Goal: Task Accomplishment & Management: Use online tool/utility

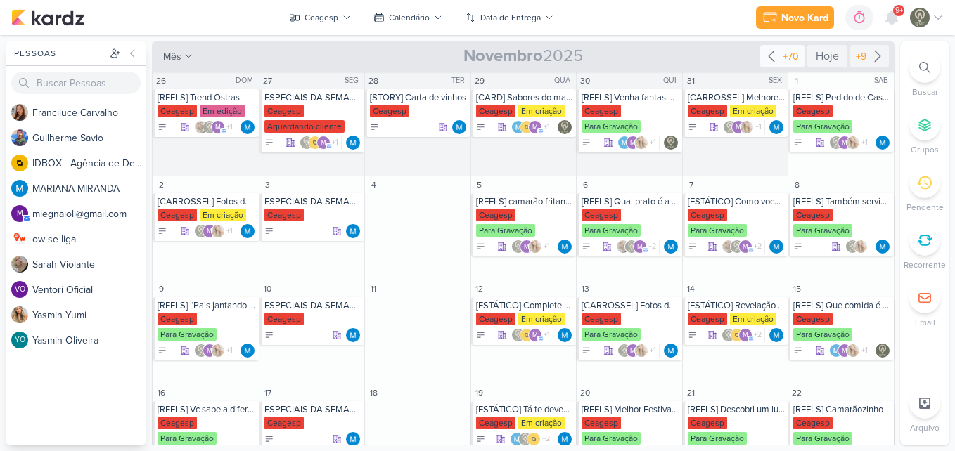
click at [763, 52] on icon at bounding box center [771, 56] width 17 height 17
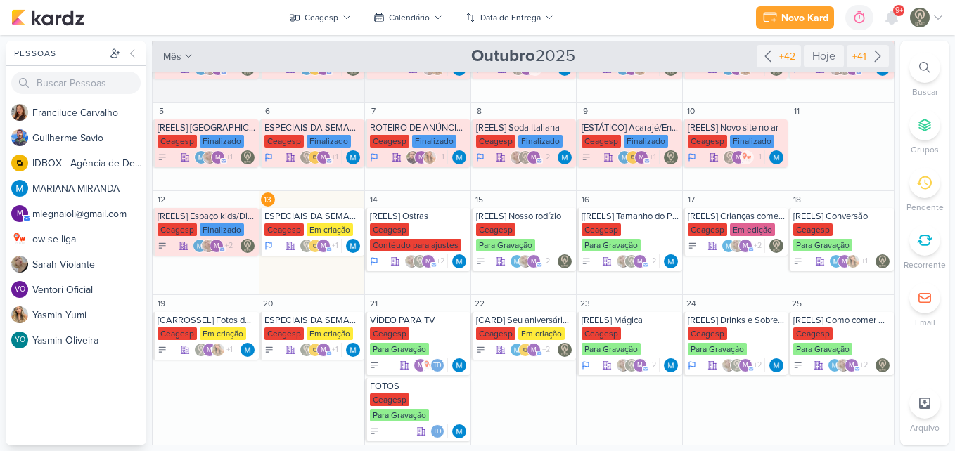
scroll to position [70, 0]
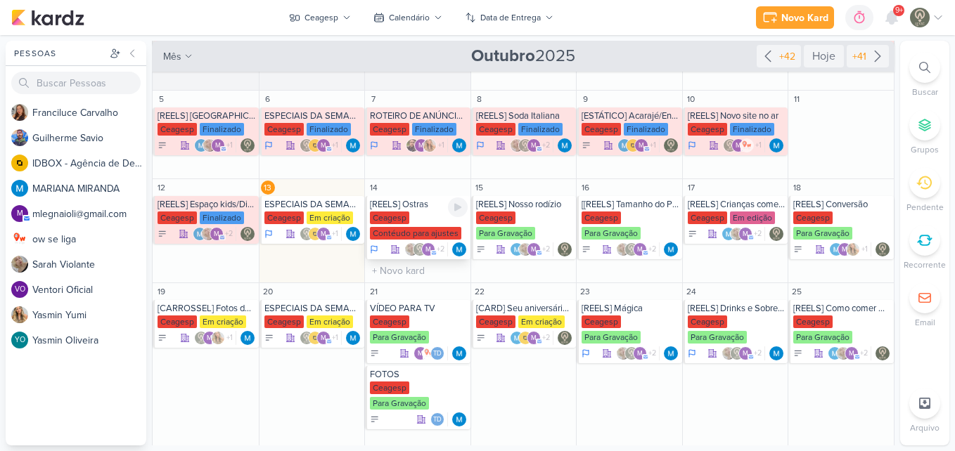
click at [402, 220] on div "Ceagesp" at bounding box center [389, 218] width 39 height 13
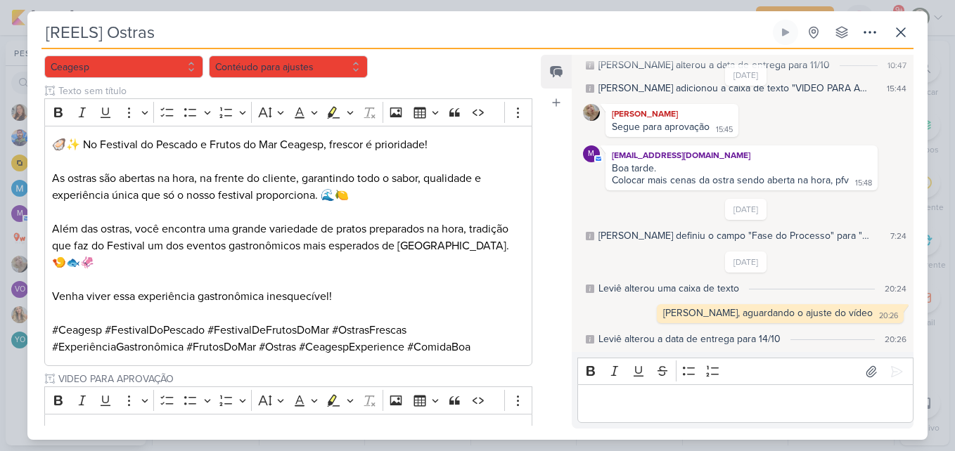
scroll to position [181, 0]
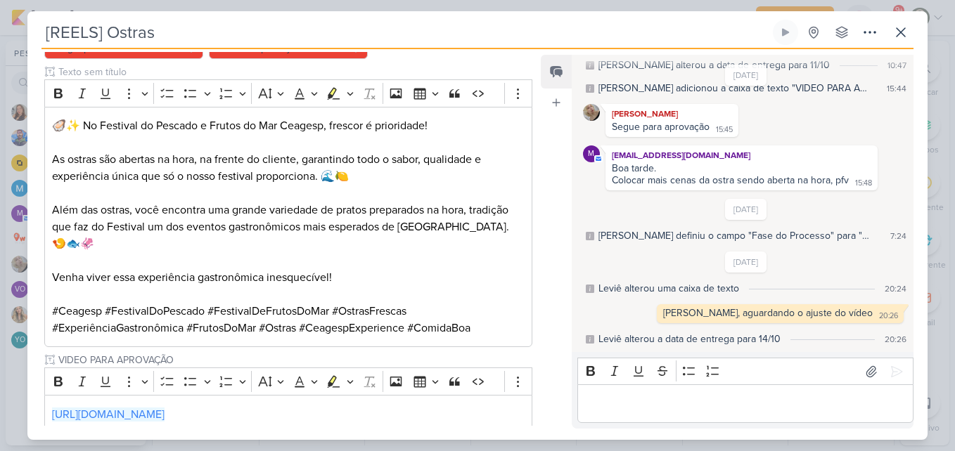
click at [556, 302] on div "Feed Atrelar email Solte o email para atrelar ao kard" at bounding box center [556, 242] width 31 height 374
click at [749, 407] on p "Editor editing area: main" at bounding box center [744, 404] width 321 height 17
click at [901, 39] on icon at bounding box center [900, 32] width 17 height 17
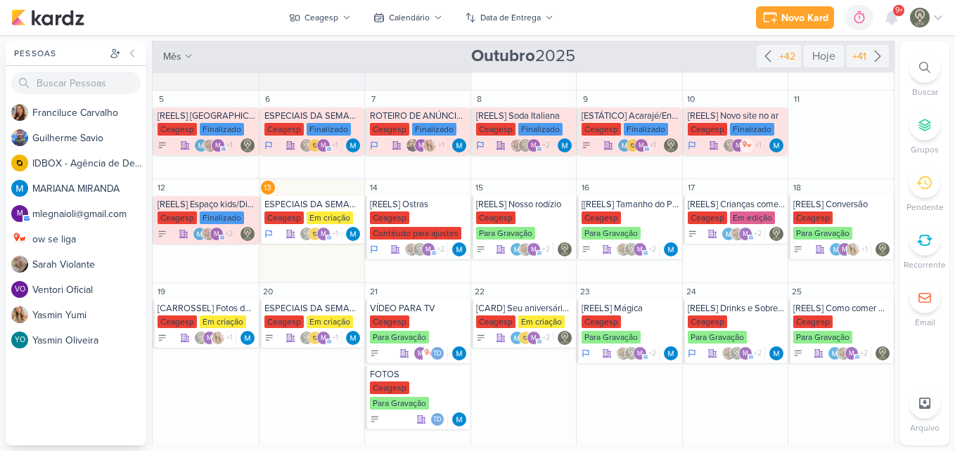
click at [716, 30] on div "Novo Kard Ctrl + k 0h0m Sessão desligada... Hoje 0h0m Semana 0h0m Mês 0h0m" at bounding box center [477, 17] width 932 height 35
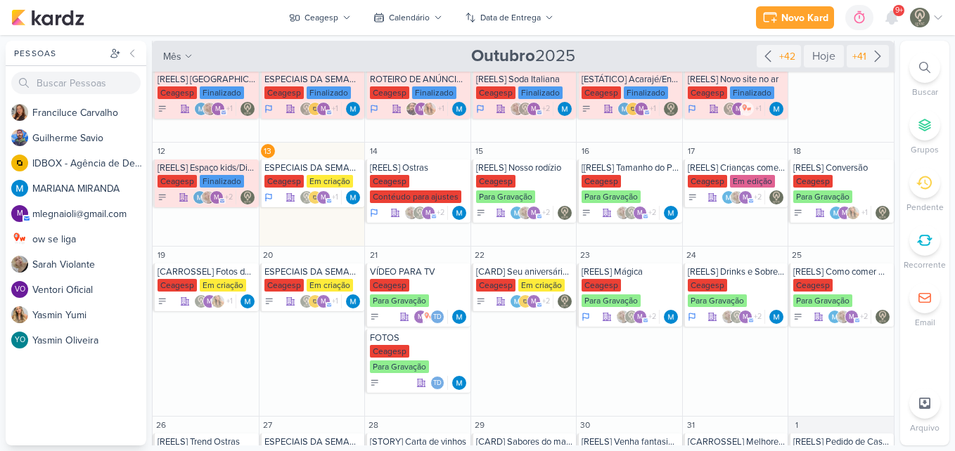
scroll to position [108, 0]
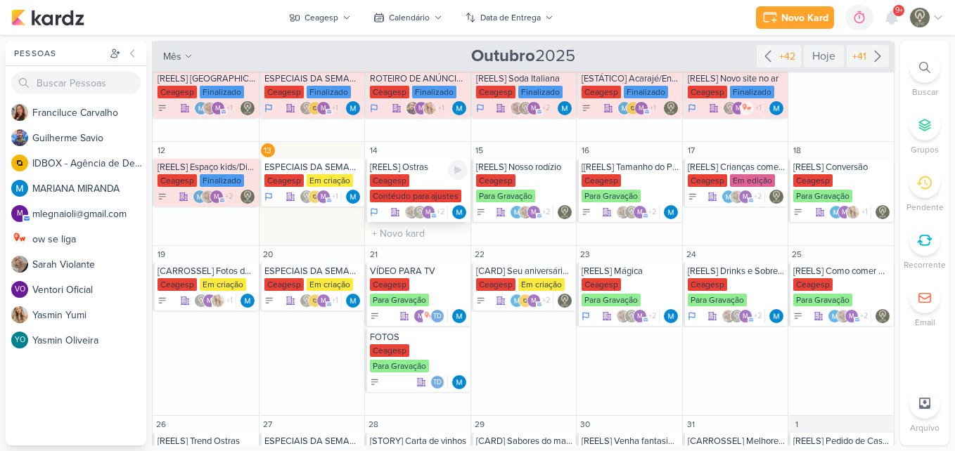
click at [409, 199] on div "Contéudo para ajustes" at bounding box center [415, 196] width 91 height 13
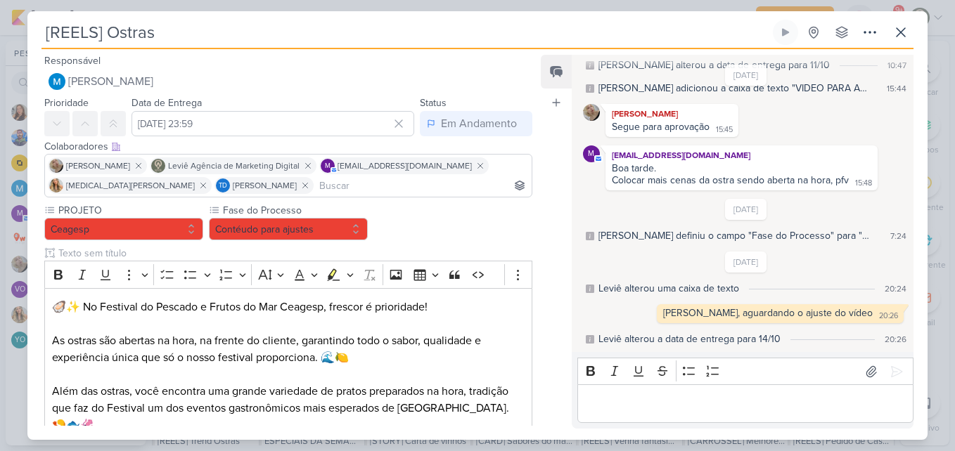
scroll to position [267, 0]
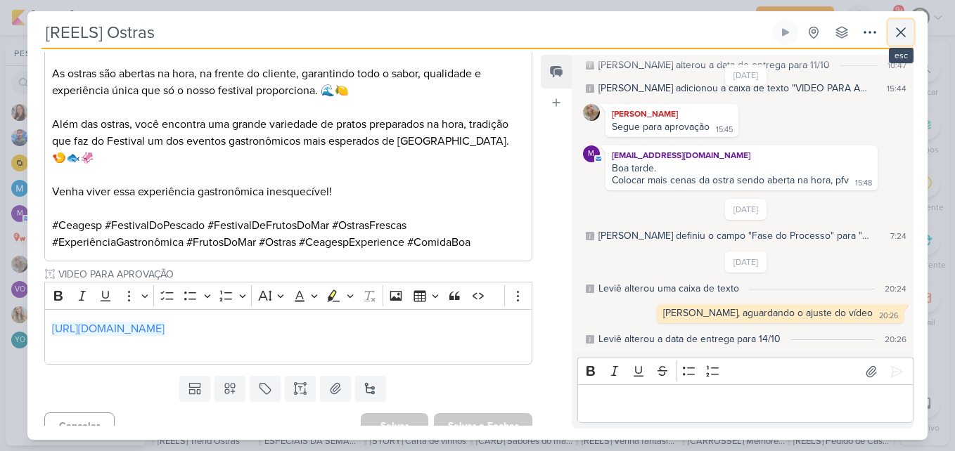
click at [903, 30] on icon at bounding box center [900, 32] width 8 height 8
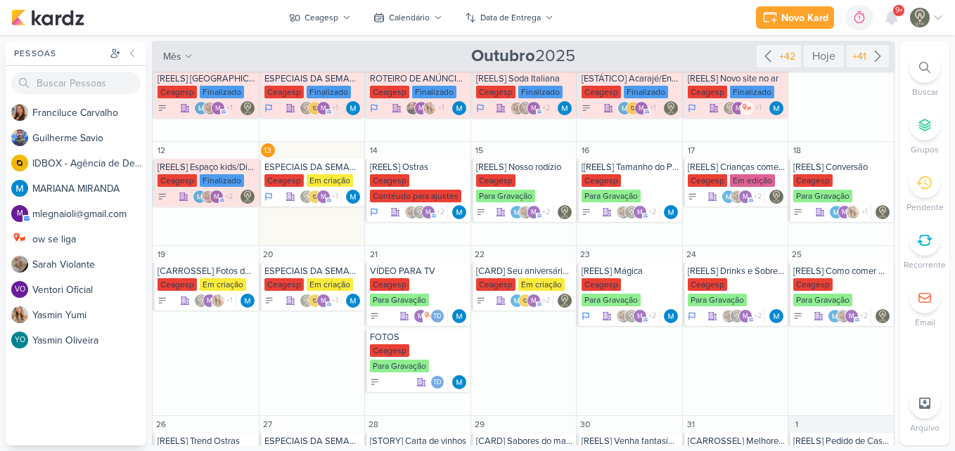
click at [698, 13] on div "Novo Kard Ctrl + k 0h0m Sessão desligada... Hoje 0h0m Semana 0h0m Mês 0h0m" at bounding box center [477, 17] width 932 height 35
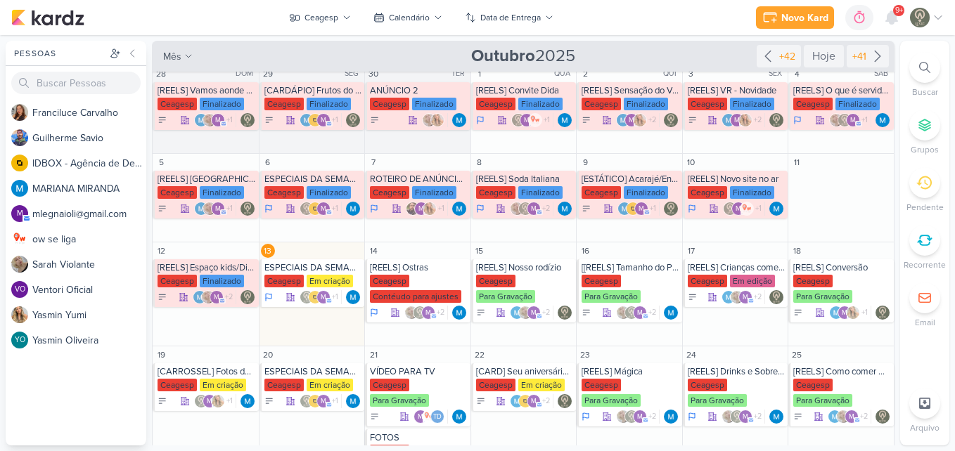
scroll to position [0, 0]
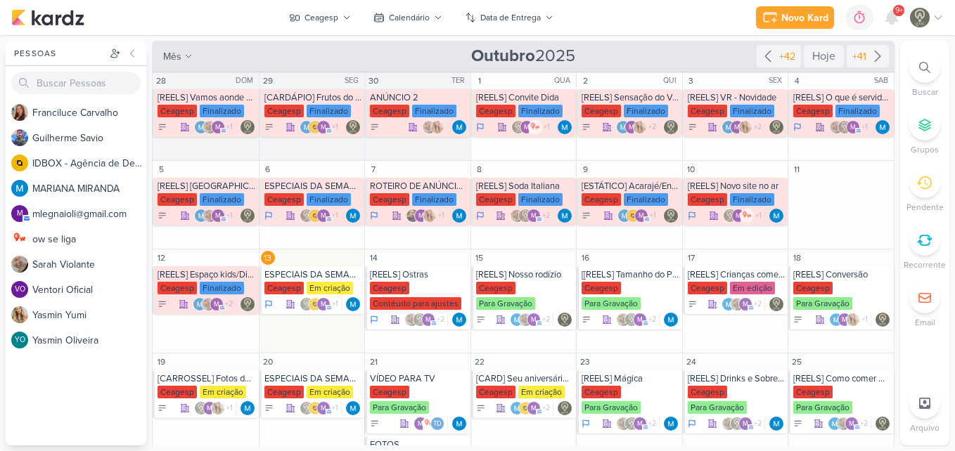
click at [650, 8] on div "Novo Kard Ctrl + k 0h0m Sessão desligada... Hoje 0h0m Semana 0h0m Mês 0h0m" at bounding box center [477, 17] width 932 height 35
click at [647, 17] on div "Novo Kard Ctrl + k 0h0m Sessão desligada... Hoje 0h0m Semana 0h0m Mês 0h0m" at bounding box center [477, 17] width 932 height 35
click at [397, 304] on div "Contéudo para ajustes" at bounding box center [415, 303] width 91 height 13
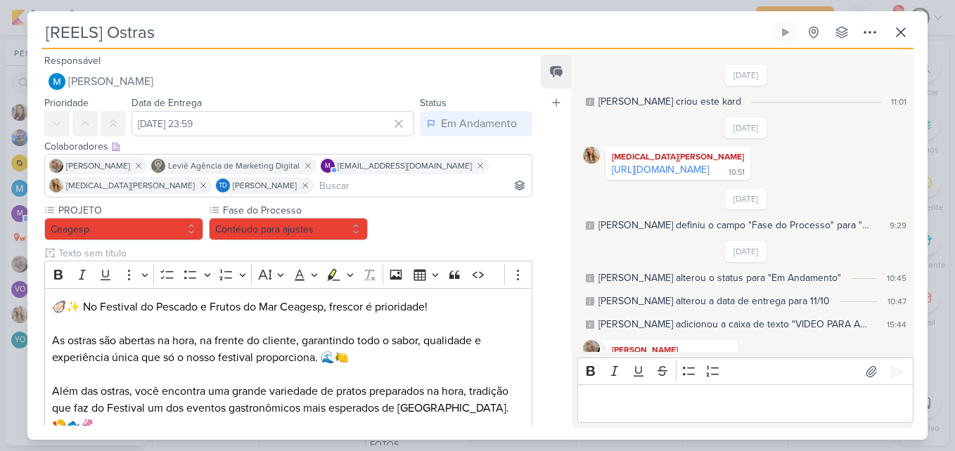
scroll to position [248, 0]
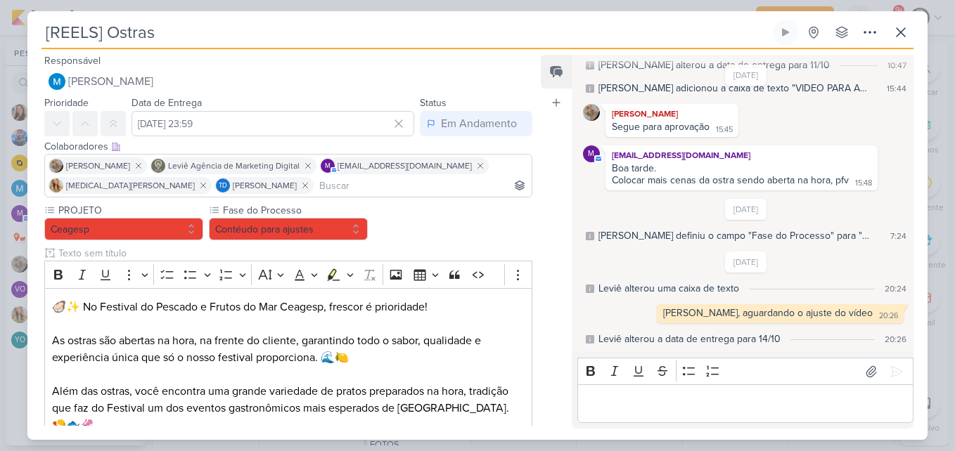
drag, startPoint x: 531, startPoint y: 176, endPoint x: 531, endPoint y: 195, distance: 19.0
click at [531, 195] on div "Colaboradores Este kard pode ser visível a usuários da sua organização Este kar…" at bounding box center [282, 169] width 510 height 67
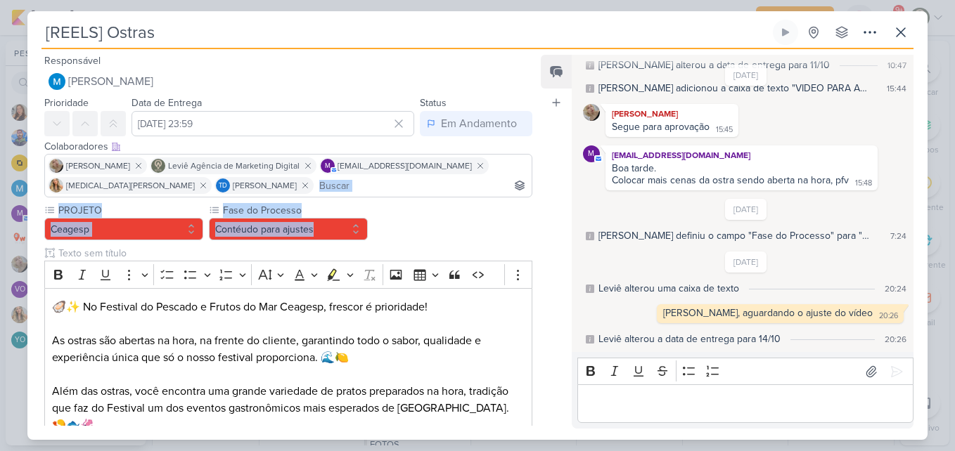
drag, startPoint x: 531, startPoint y: 195, endPoint x: 531, endPoint y: 211, distance: 15.5
click at [531, 211] on div "Responsável [PERSON_NAME] Nenhum contato encontrado create new contact Novo Con…" at bounding box center [282, 239] width 510 height 374
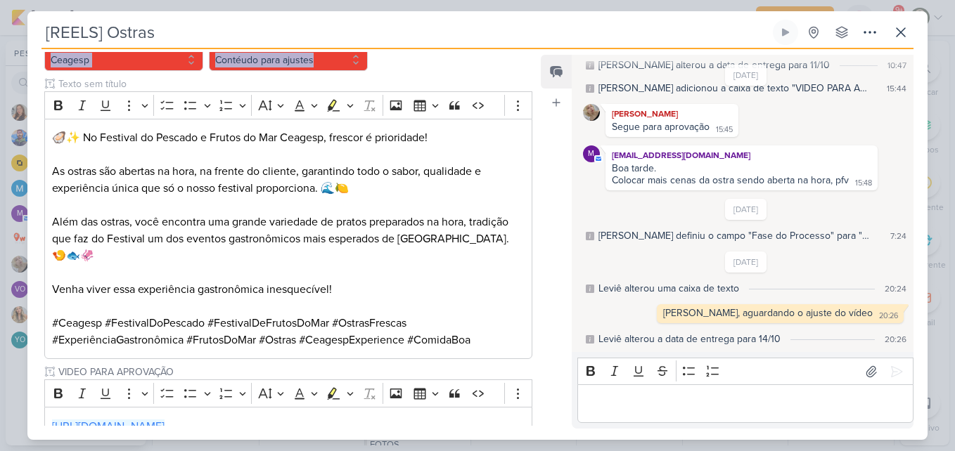
scroll to position [181, 0]
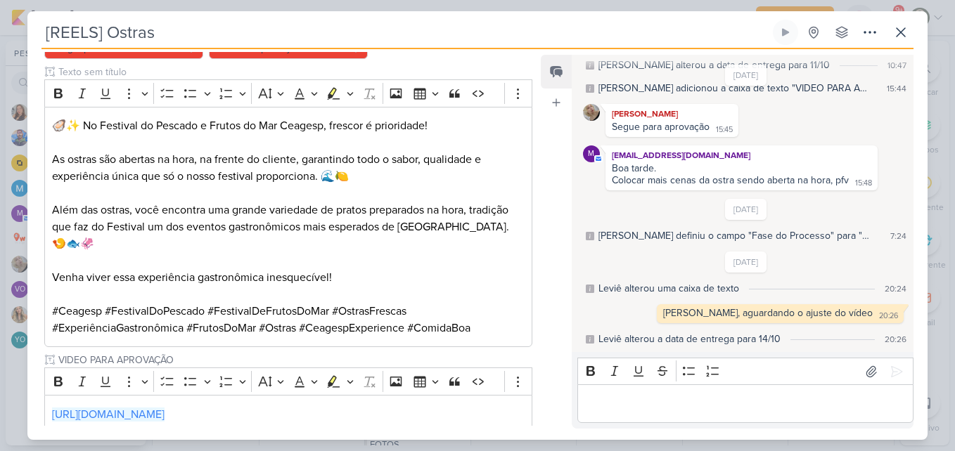
click at [553, 290] on div "Feed Atrelar email Solte o email para atrelar ao kard" at bounding box center [556, 242] width 31 height 374
click at [897, 43] on button at bounding box center [900, 32] width 25 height 25
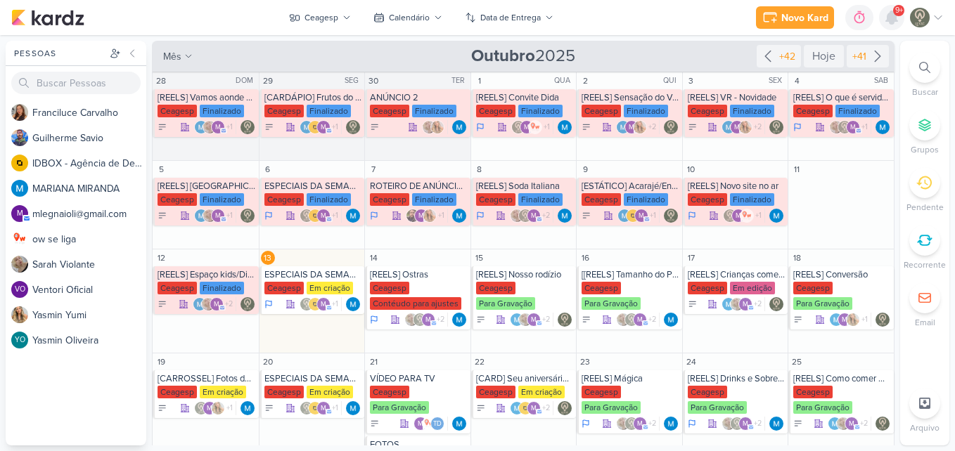
click at [889, 25] on icon at bounding box center [891, 17] width 17 height 17
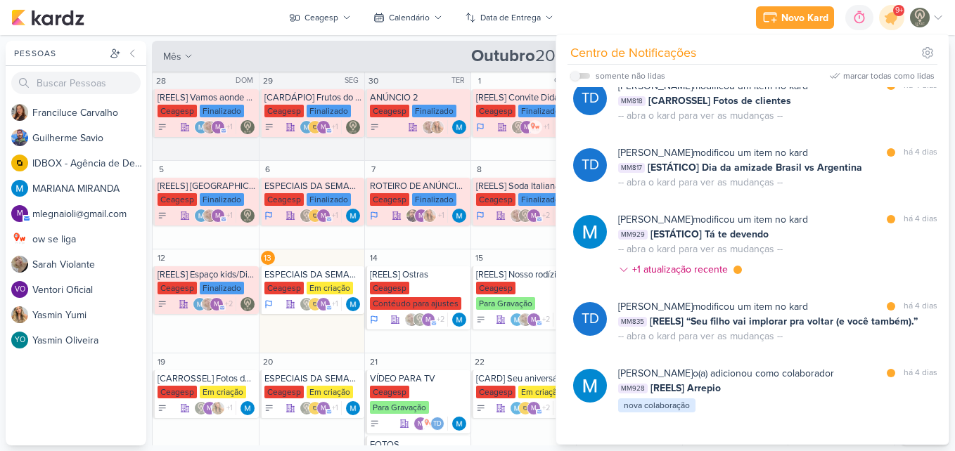
scroll to position [1439, 0]
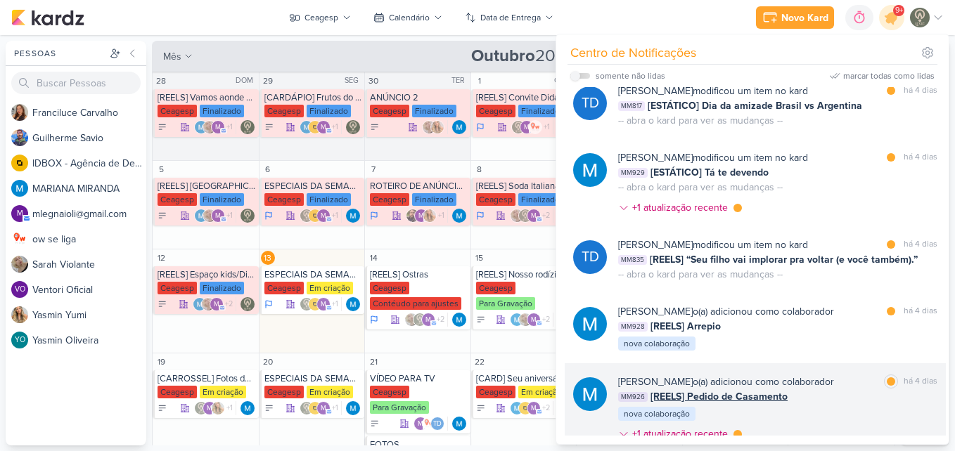
click at [814, 385] on div "[PERSON_NAME] o(a) adicionou como colaborador" at bounding box center [726, 382] width 216 height 15
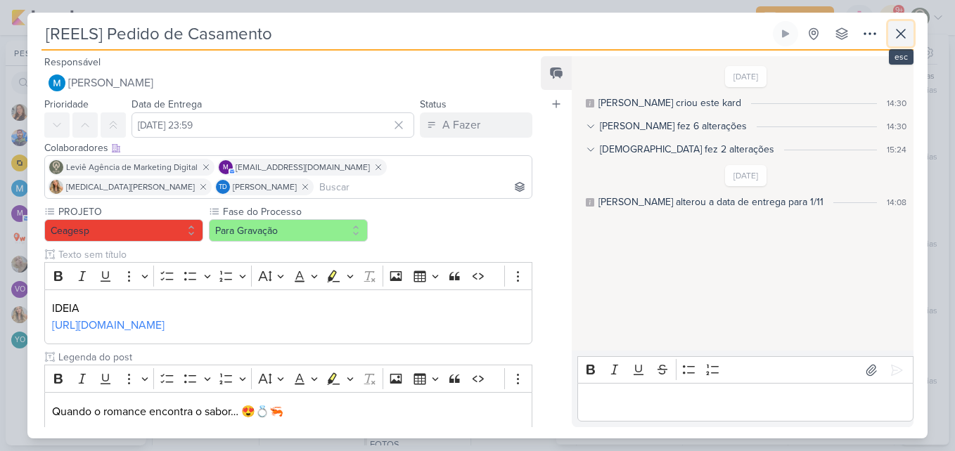
click at [899, 41] on icon at bounding box center [900, 33] width 17 height 17
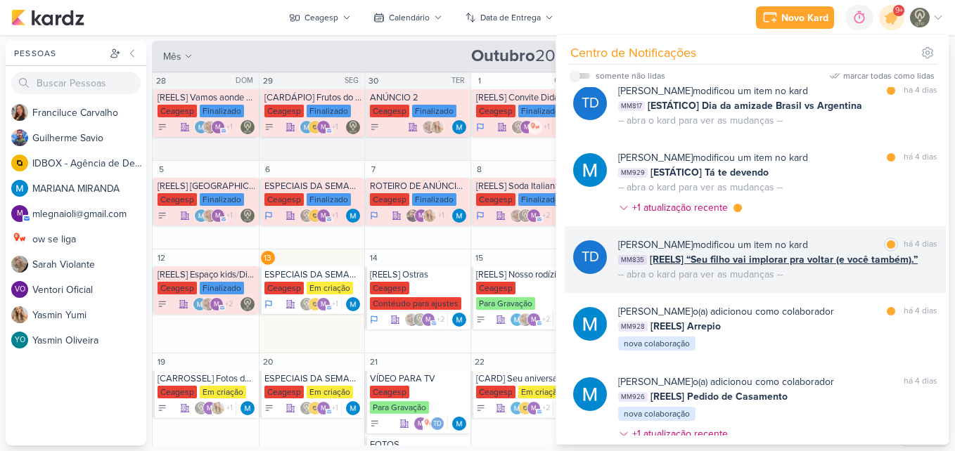
click at [792, 276] on div "[PERSON_NAME] modificou um item no kard marcar como lida há 4 dias MM835 [REELS…" at bounding box center [777, 260] width 319 height 44
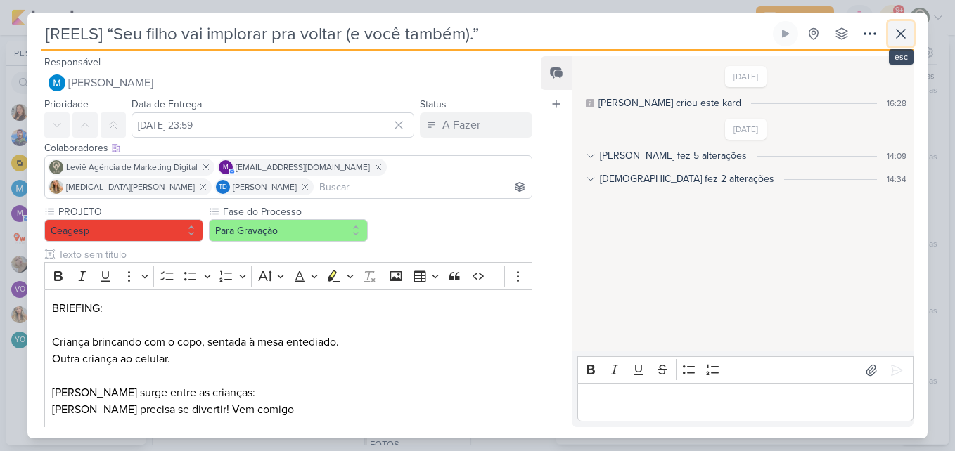
click at [908, 30] on icon at bounding box center [900, 33] width 17 height 17
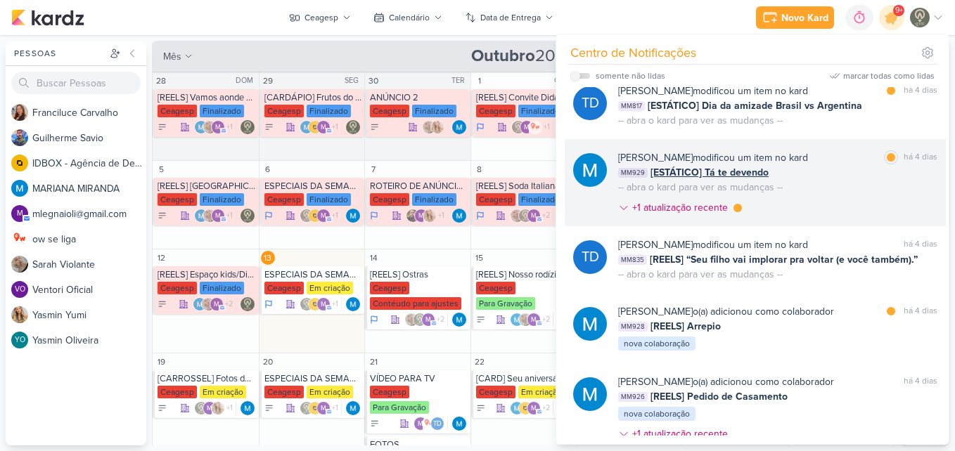
click at [832, 162] on div "[PERSON_NAME] modificou um item no kard marcar como lida há 4 dias" at bounding box center [777, 157] width 319 height 15
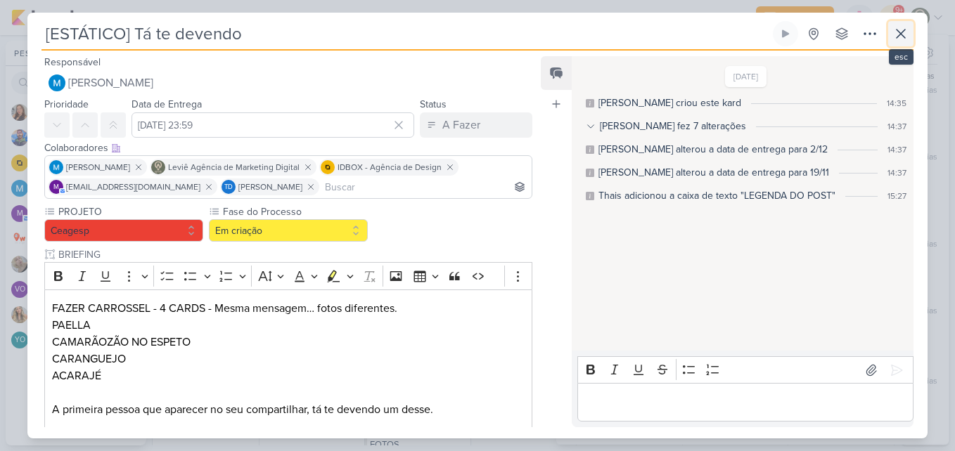
click at [893, 31] on icon at bounding box center [900, 33] width 17 height 17
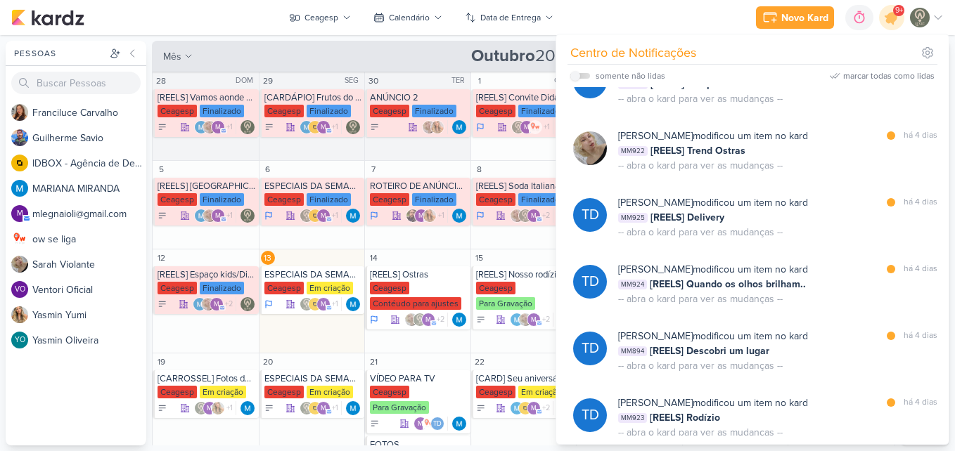
scroll to position [724, 0]
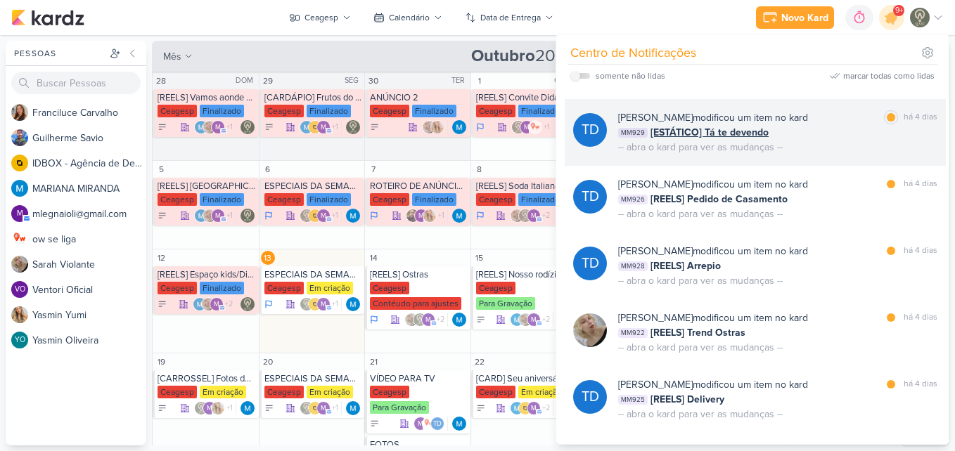
click at [901, 129] on div "MM929 [ESTÁTICO] Tá te devendo" at bounding box center [777, 132] width 319 height 15
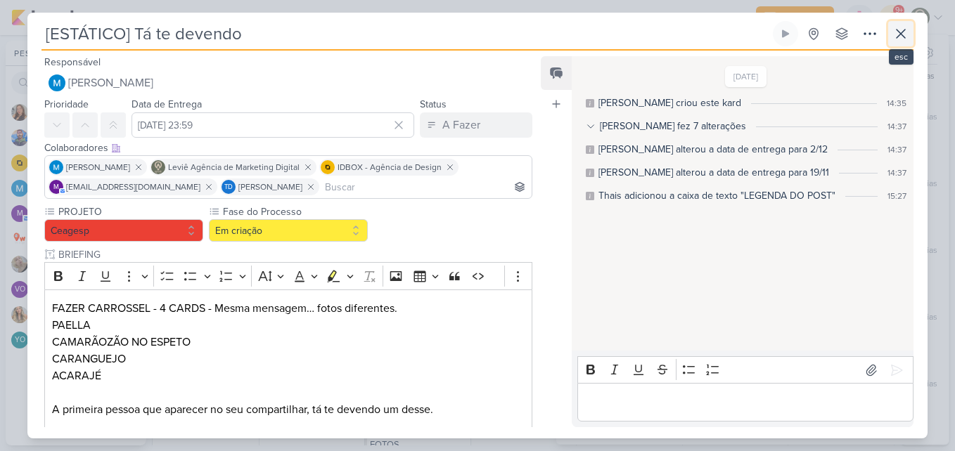
click at [895, 40] on icon at bounding box center [900, 33] width 17 height 17
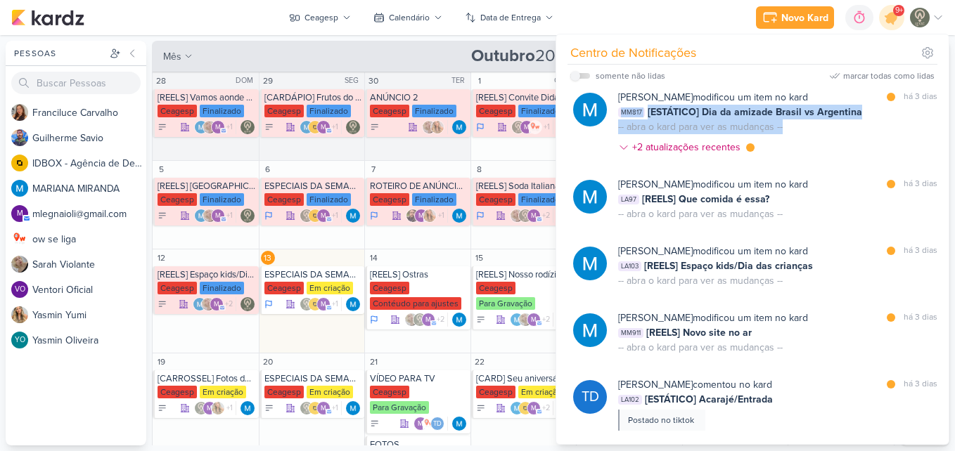
scroll to position [0, 0]
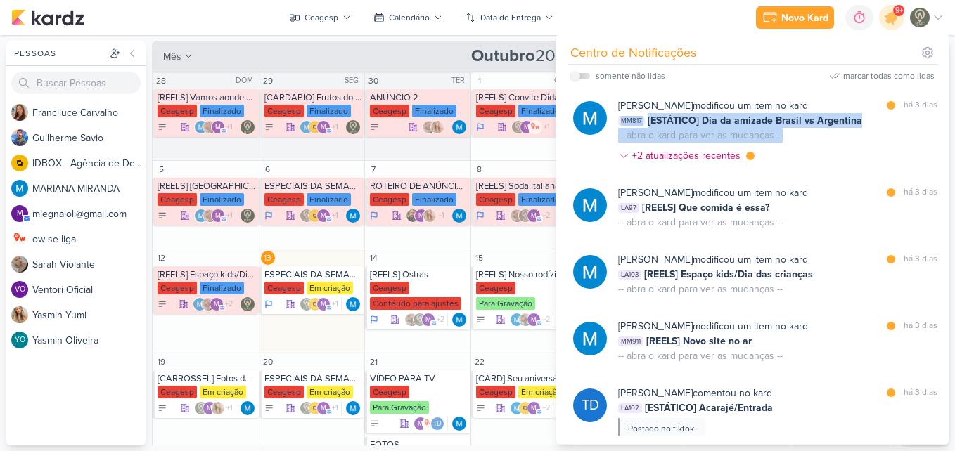
drag, startPoint x: 930, startPoint y: 115, endPoint x: 944, endPoint y: 99, distance: 20.9
click at [944, 99] on div "[PERSON_NAME] modificou um item no kard marcar como lida há 3 dias MM817 [ESTÁT…" at bounding box center [752, 261] width 387 height 349
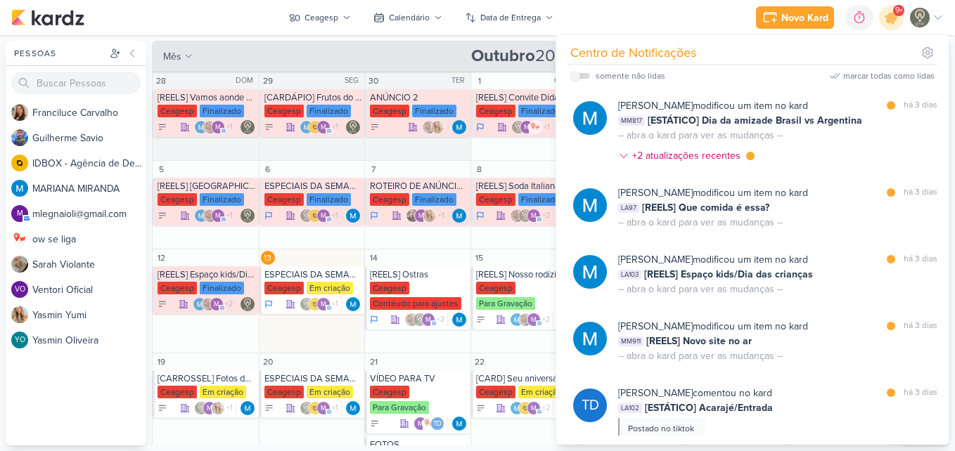
drag, startPoint x: 944, startPoint y: 99, endPoint x: 716, endPoint y: 27, distance: 239.0
click at [716, 27] on div "Novo Kard Ctrl + k 0h0m Sessão desligada... Hoje 0h0m Semana 0h0m Mês 0h0m" at bounding box center [477, 17] width 932 height 35
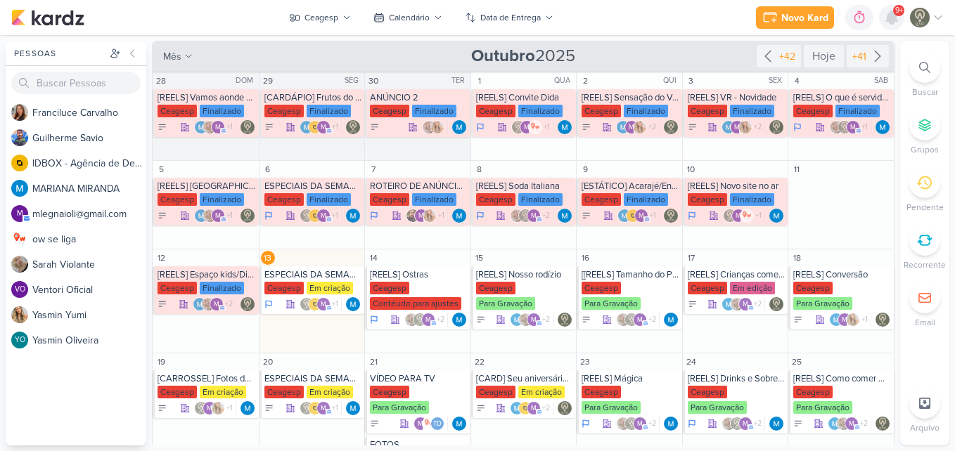
click at [887, 19] on icon at bounding box center [891, 17] width 11 height 13
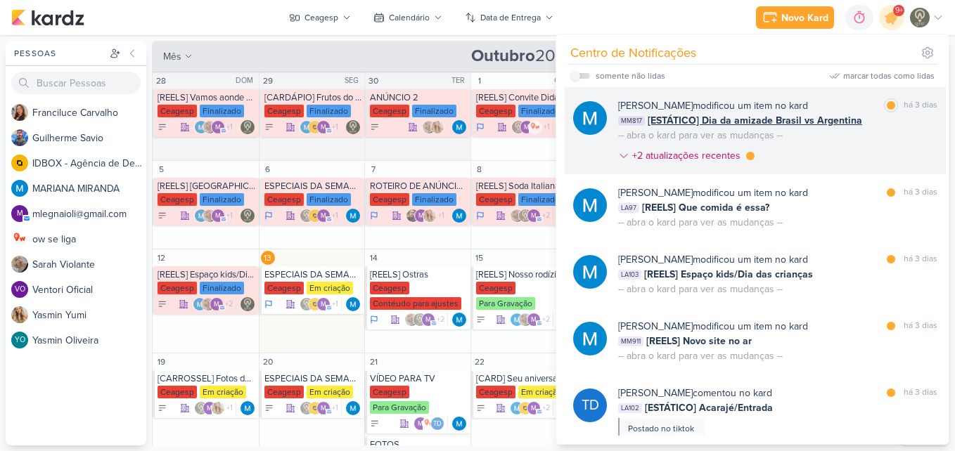
click at [837, 153] on div "[PERSON_NAME] modificou um item no kard marcar como lida há 3 dias MM817 [ESTÁT…" at bounding box center [777, 133] width 319 height 70
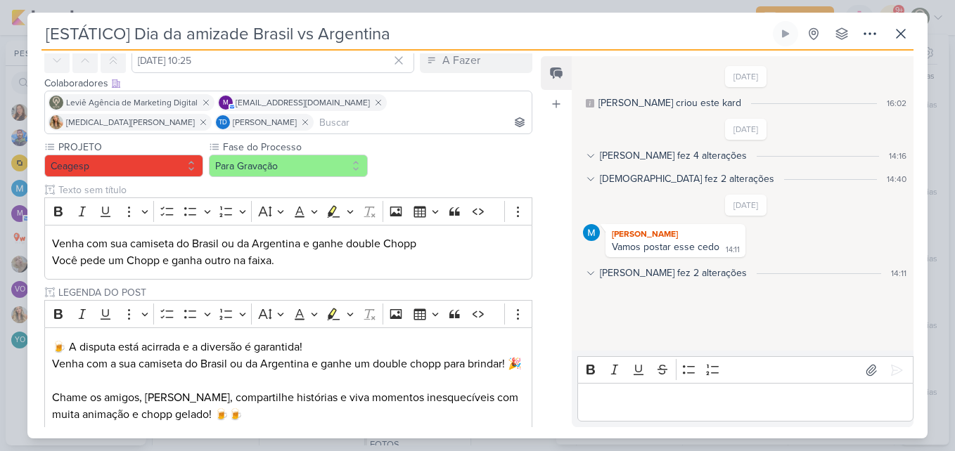
scroll to position [19, 0]
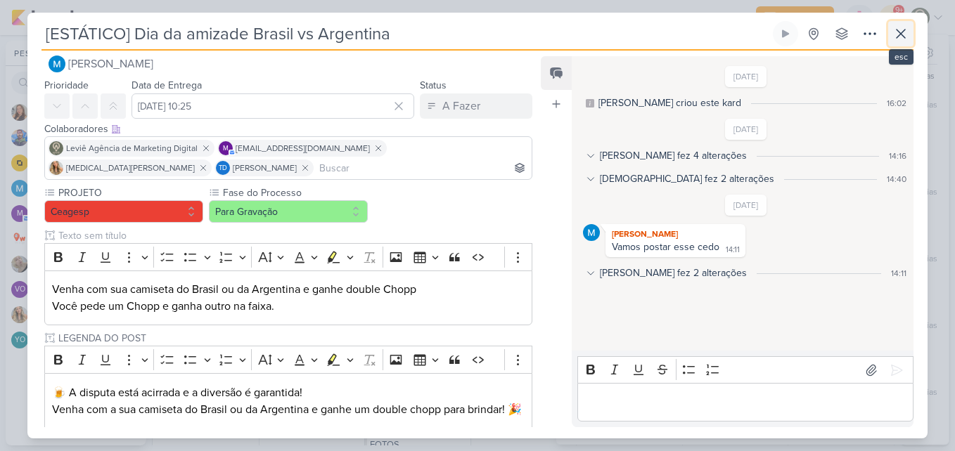
click at [894, 34] on icon at bounding box center [900, 33] width 17 height 17
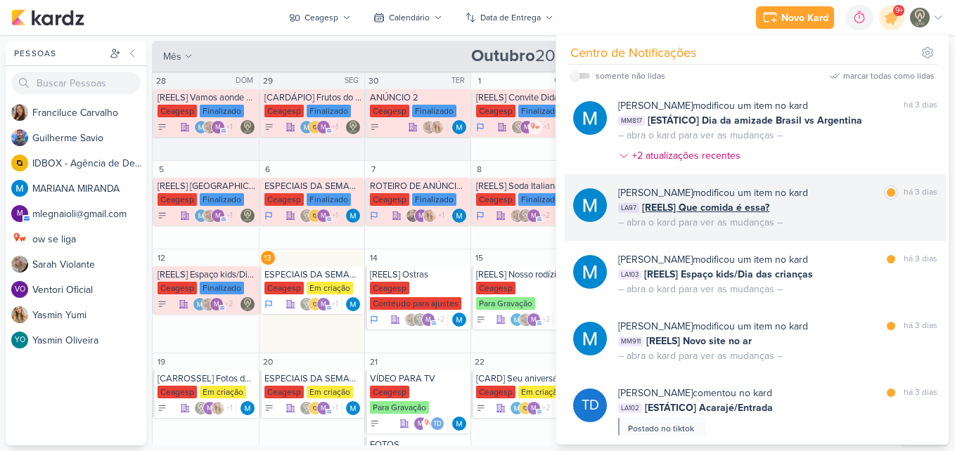
click at [773, 206] on div "LA97 [REELS] Que comida é essa?" at bounding box center [777, 207] width 319 height 15
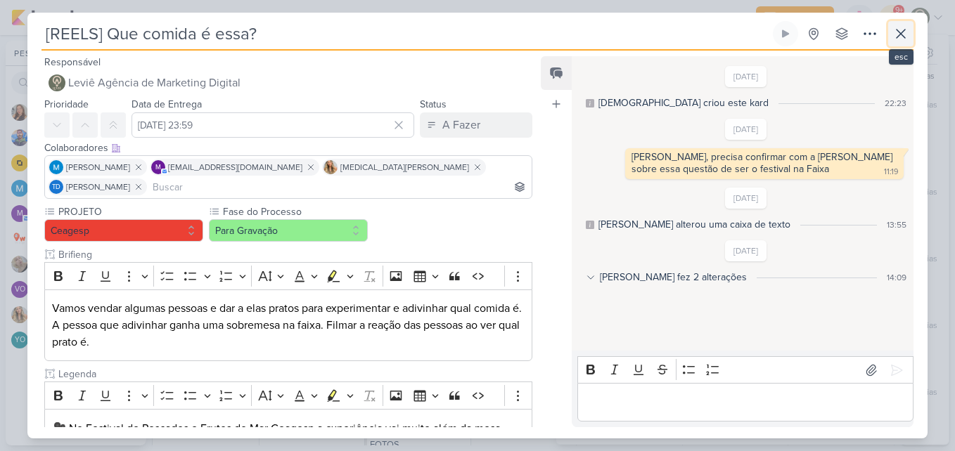
click at [906, 35] on icon at bounding box center [900, 33] width 17 height 17
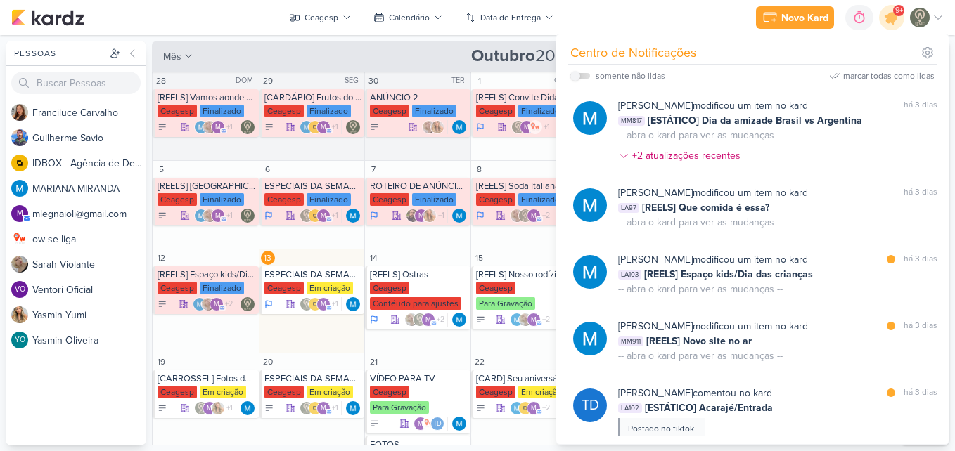
click at [711, 13] on div "Novo Kard Ctrl + k 0h0m Sessão desligada... Hoje 0h0m Semana 0h0m Mês 0h0m" at bounding box center [477, 17] width 932 height 35
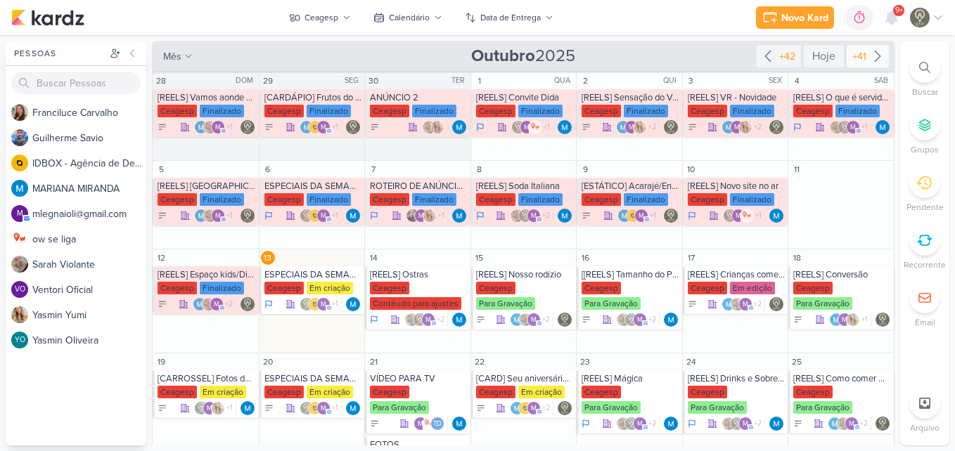
click at [870, 62] on icon at bounding box center [877, 56] width 17 height 17
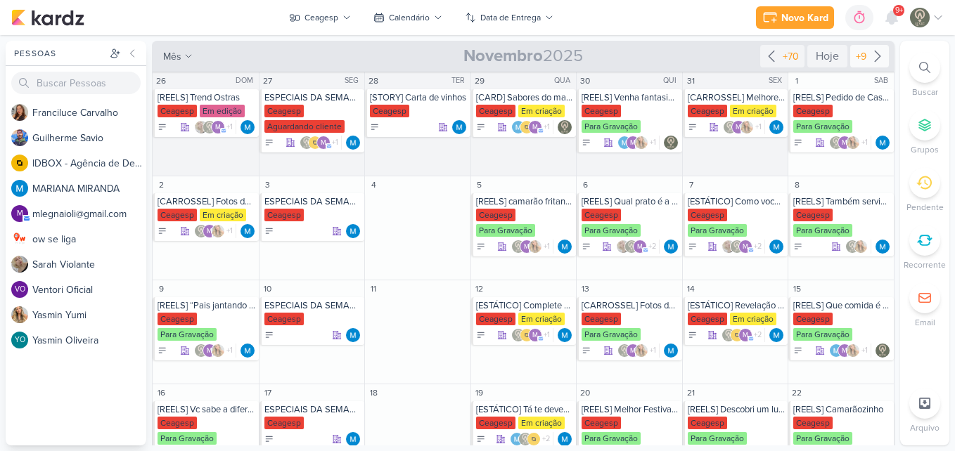
click at [869, 64] on icon at bounding box center [877, 56] width 17 height 17
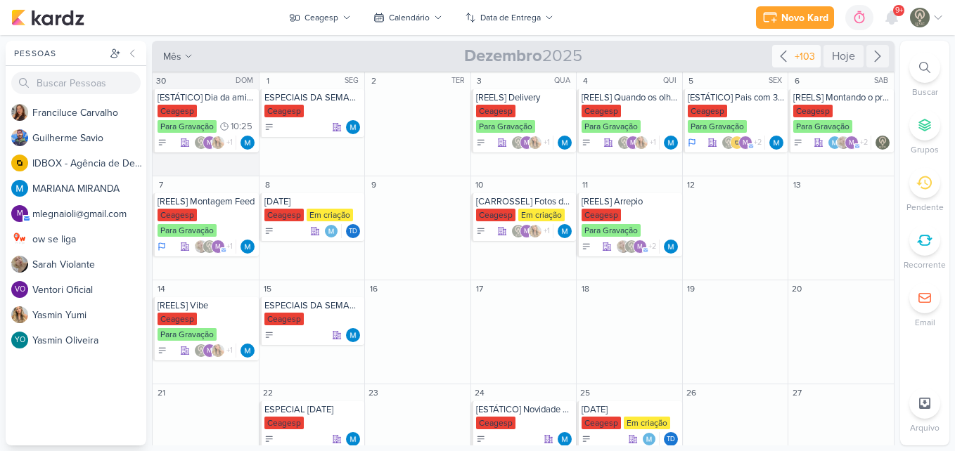
click at [780, 51] on icon at bounding box center [783, 56] width 6 height 11
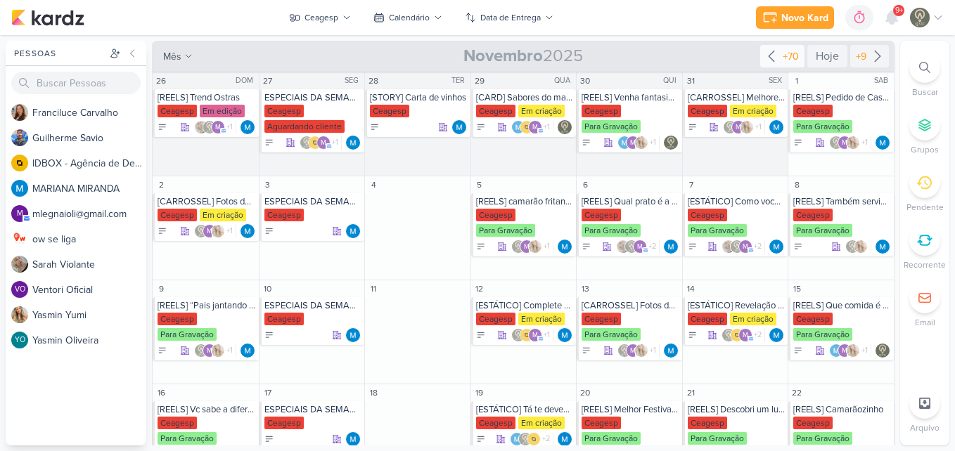
click at [782, 56] on div "+70" at bounding box center [791, 56] width 22 height 15
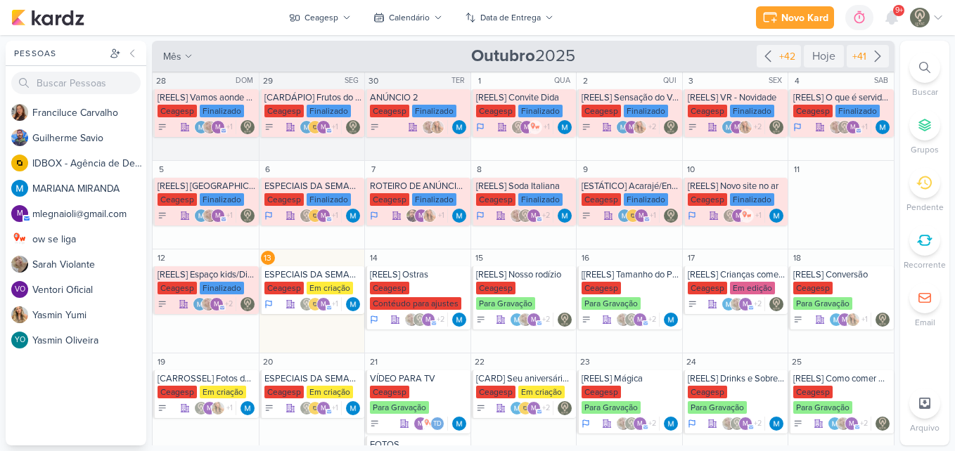
click at [657, 11] on div "Novo Kard Ctrl + k 0h0m Sessão desligada... Hoje 0h0m Semana 0h0m Mês 0h0m" at bounding box center [477, 17] width 932 height 35
click at [434, 280] on div "[REELS] Ostras" at bounding box center [419, 274] width 98 height 11
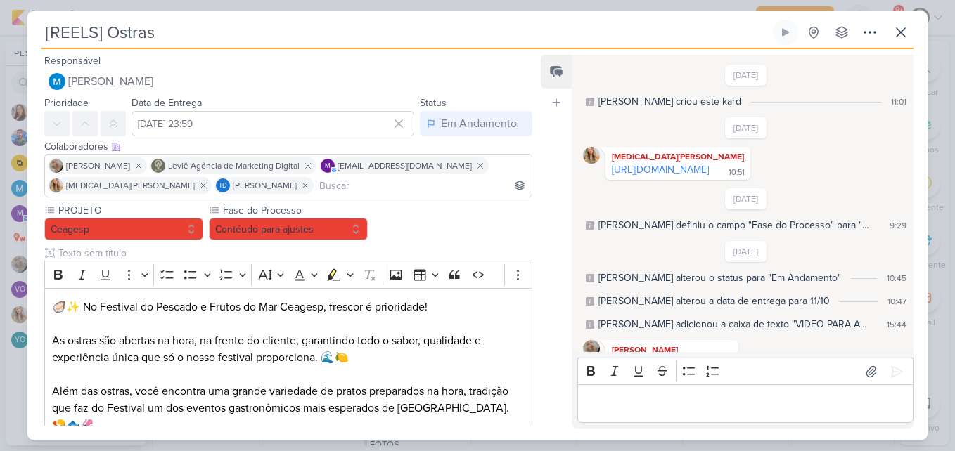
scroll to position [248, 0]
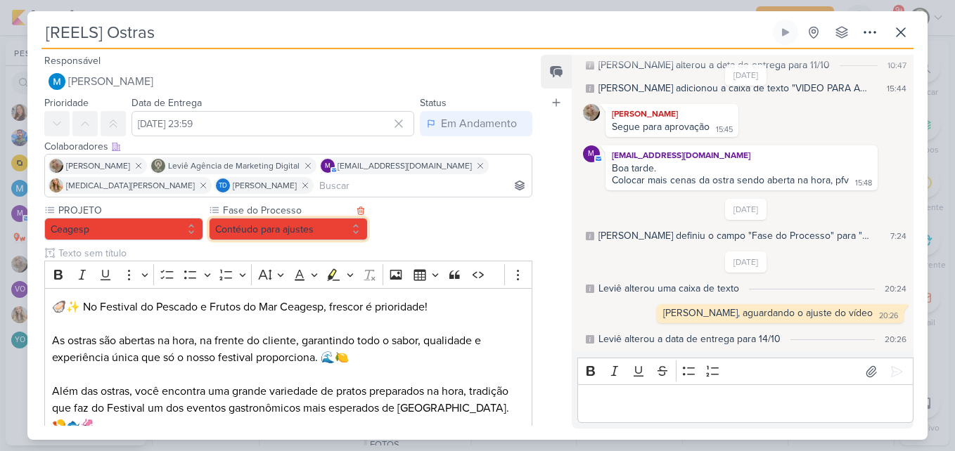
click at [333, 232] on button "Contéudo para ajustes" at bounding box center [288, 229] width 159 height 22
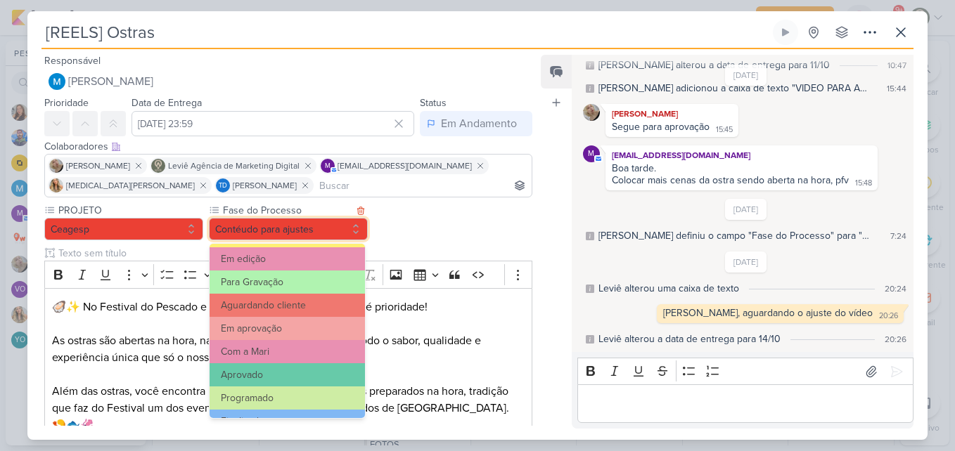
scroll to position [136, 0]
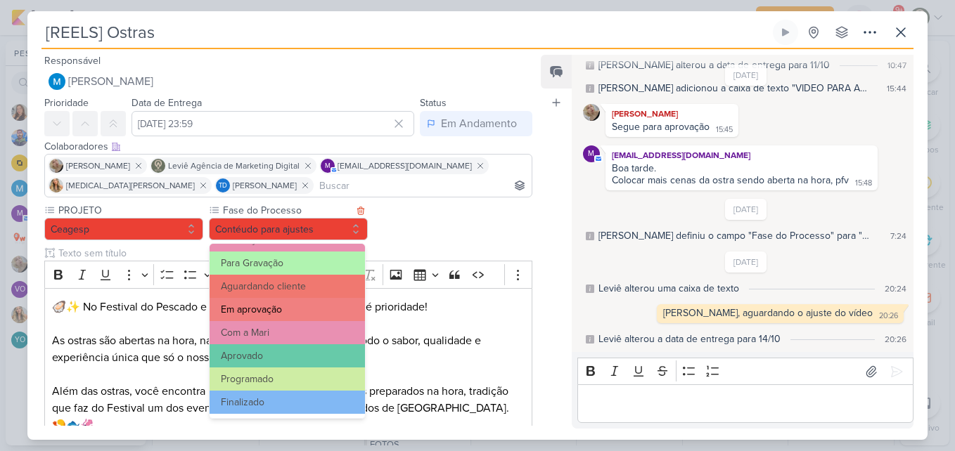
click at [298, 311] on button "Em aprovação" at bounding box center [286, 309] width 155 height 23
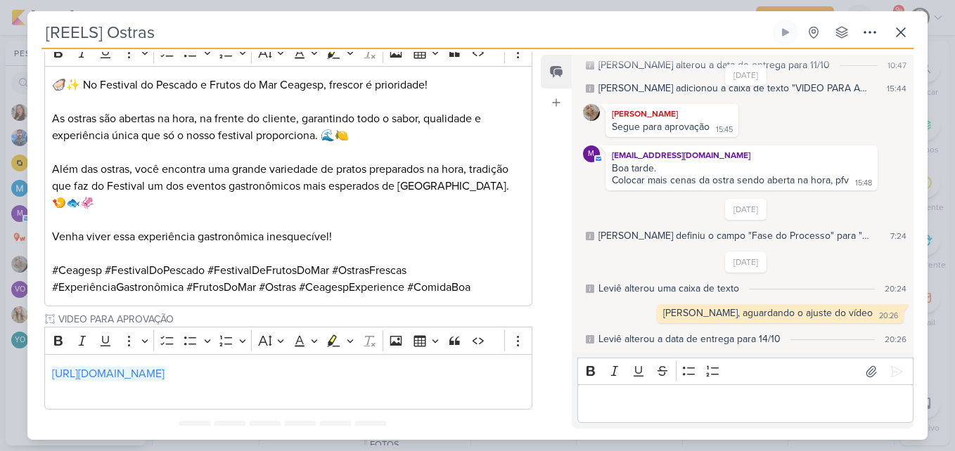
scroll to position [267, 0]
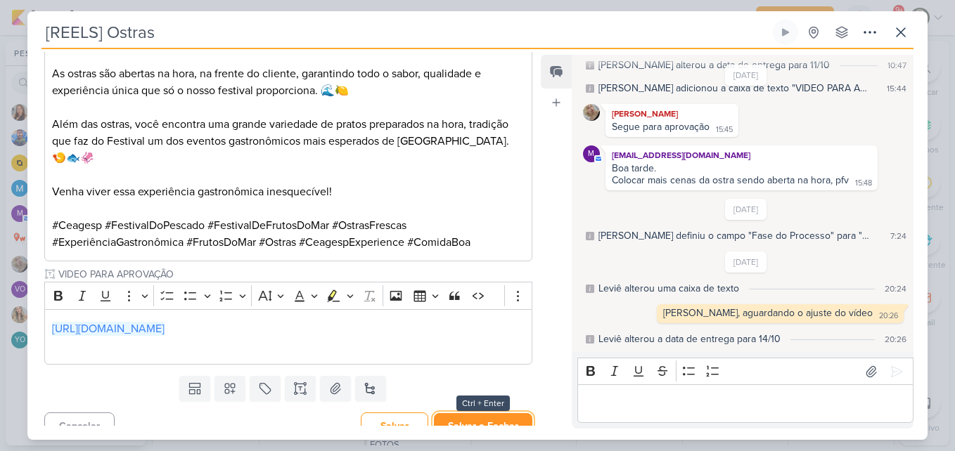
click at [511, 413] on button "Salvar e Fechar" at bounding box center [483, 426] width 98 height 26
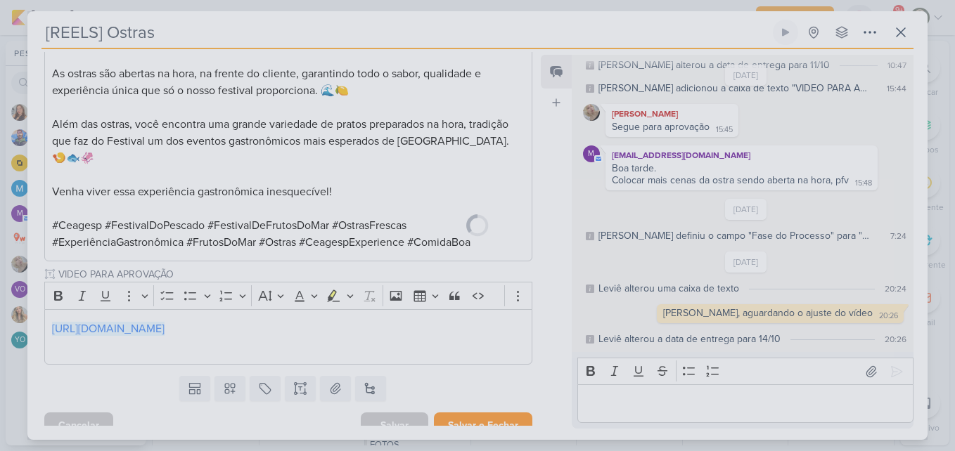
scroll to position [266, 0]
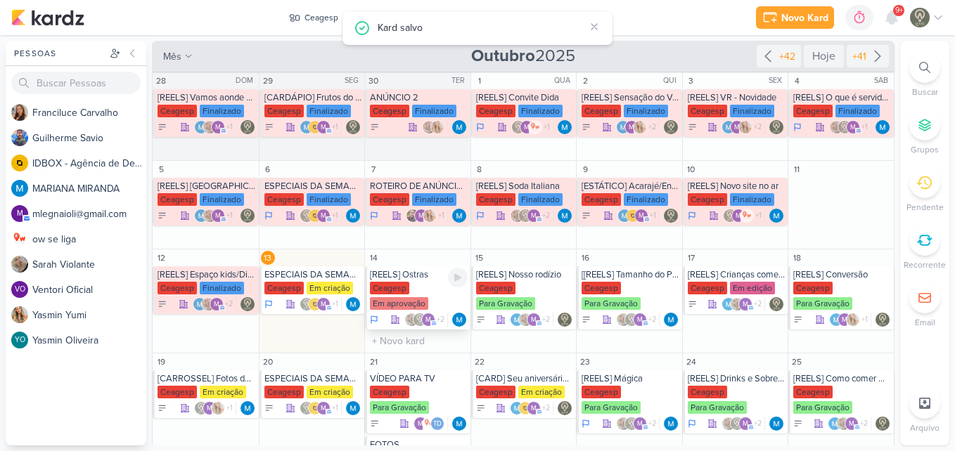
click at [443, 297] on div "Ceagesp Em aprovação" at bounding box center [419, 297] width 98 height 30
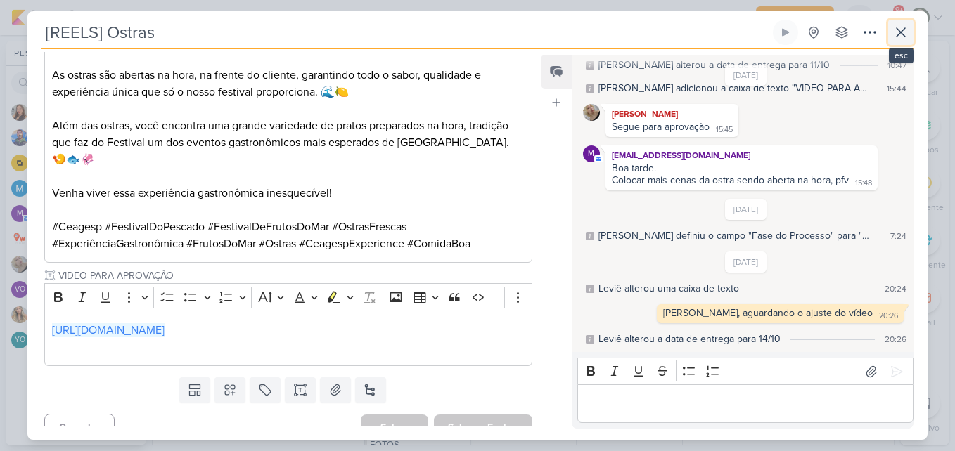
click at [903, 30] on icon at bounding box center [900, 32] width 8 height 8
